Goal: Share content: Share content

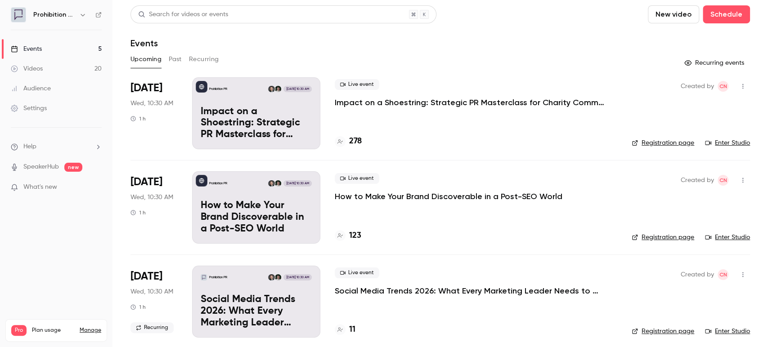
click at [176, 60] on button "Past" at bounding box center [175, 59] width 13 height 14
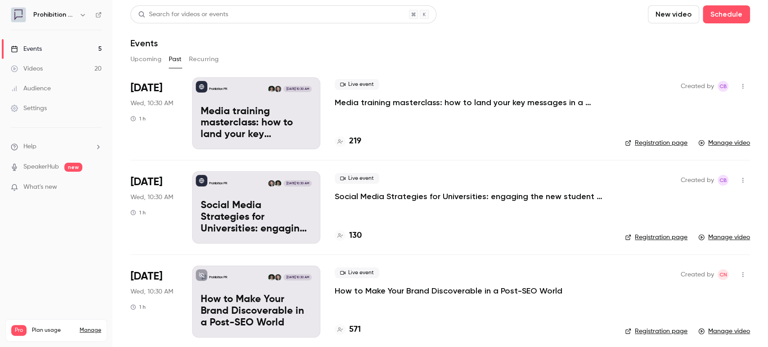
click at [413, 100] on p "Media training masterclass: how to land your key messages in a digital-first wo…" at bounding box center [470, 102] width 270 height 11
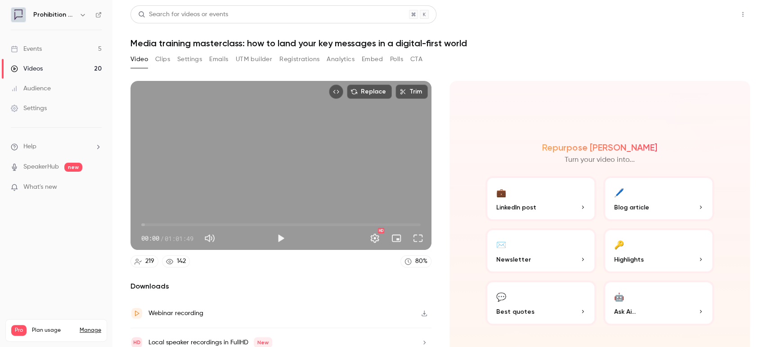
click at [701, 17] on button "Share" at bounding box center [710, 14] width 36 height 18
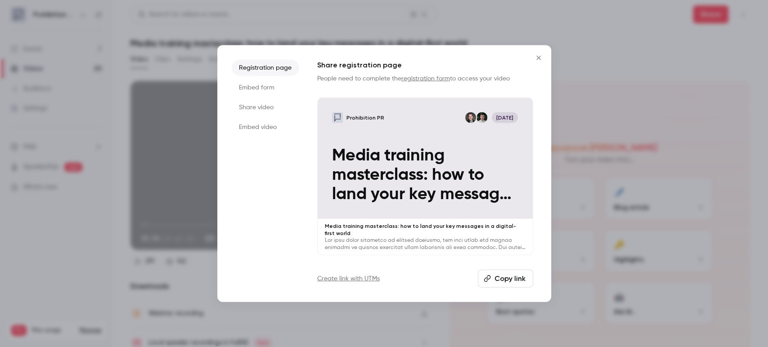
click at [513, 274] on button "Copy link" at bounding box center [505, 278] width 55 height 18
click at [544, 55] on button "Close" at bounding box center [538, 58] width 18 height 18
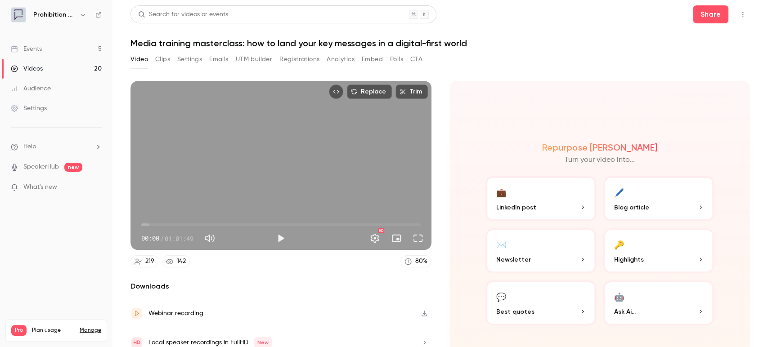
click at [46, 46] on link "Events 5" at bounding box center [56, 49] width 112 height 20
